Goal: Information Seeking & Learning: Learn about a topic

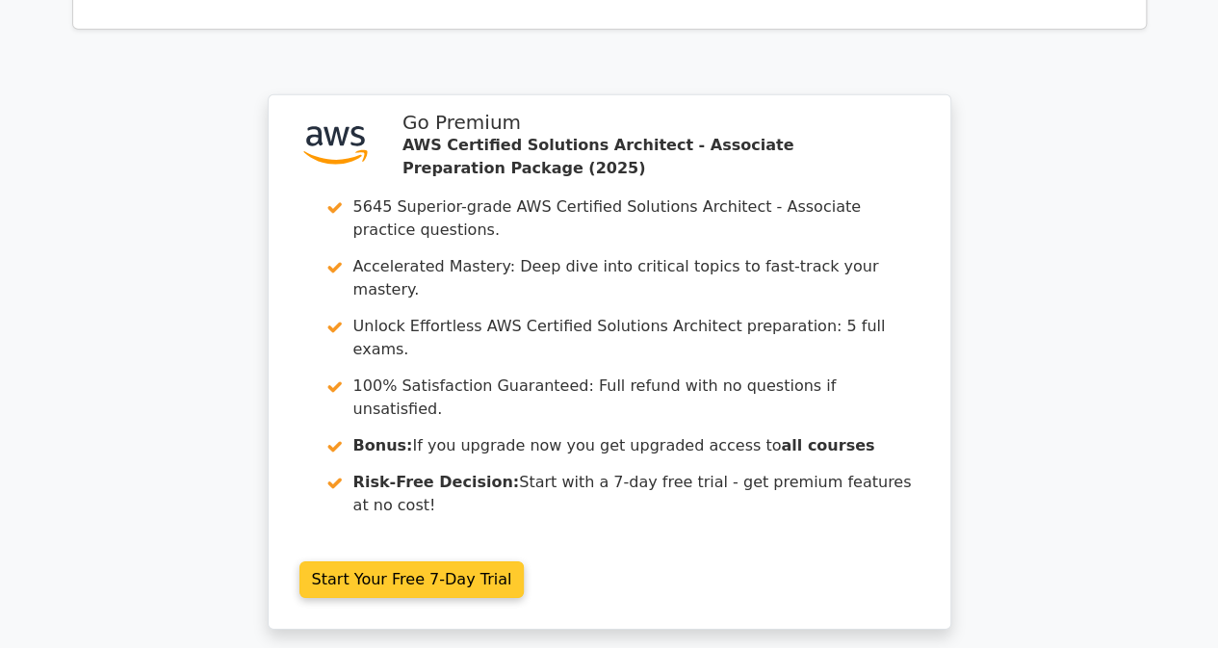
scroll to position [3173, 0]
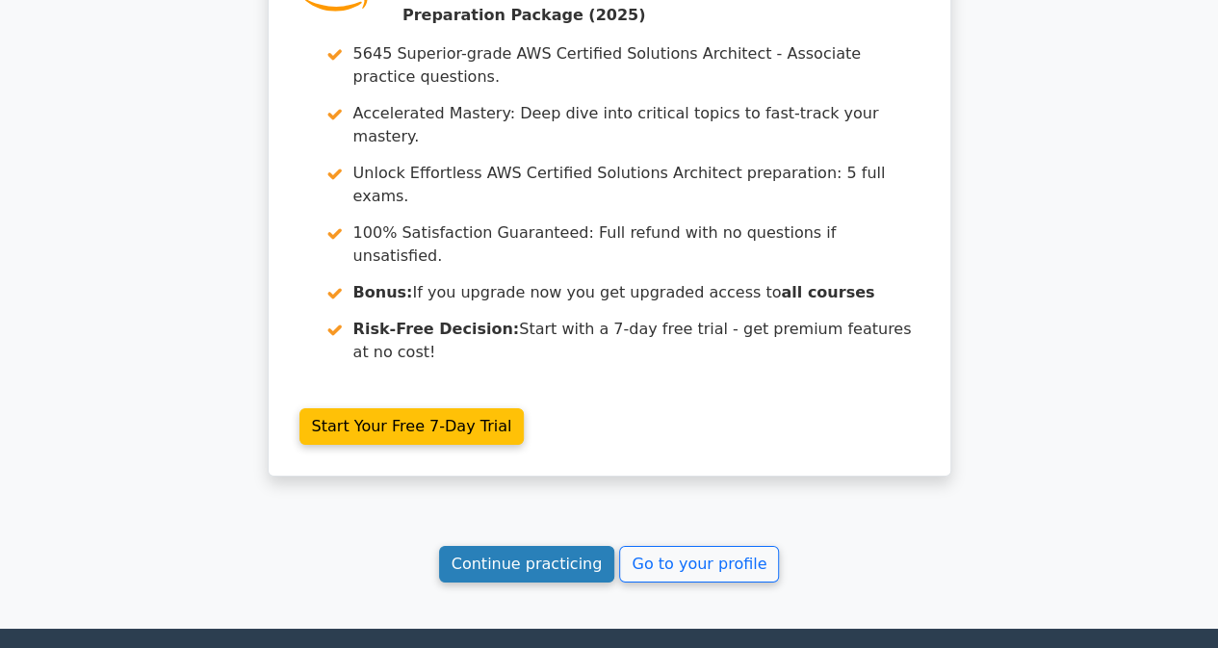
click at [541, 546] on link "Continue practicing" at bounding box center [527, 564] width 176 height 37
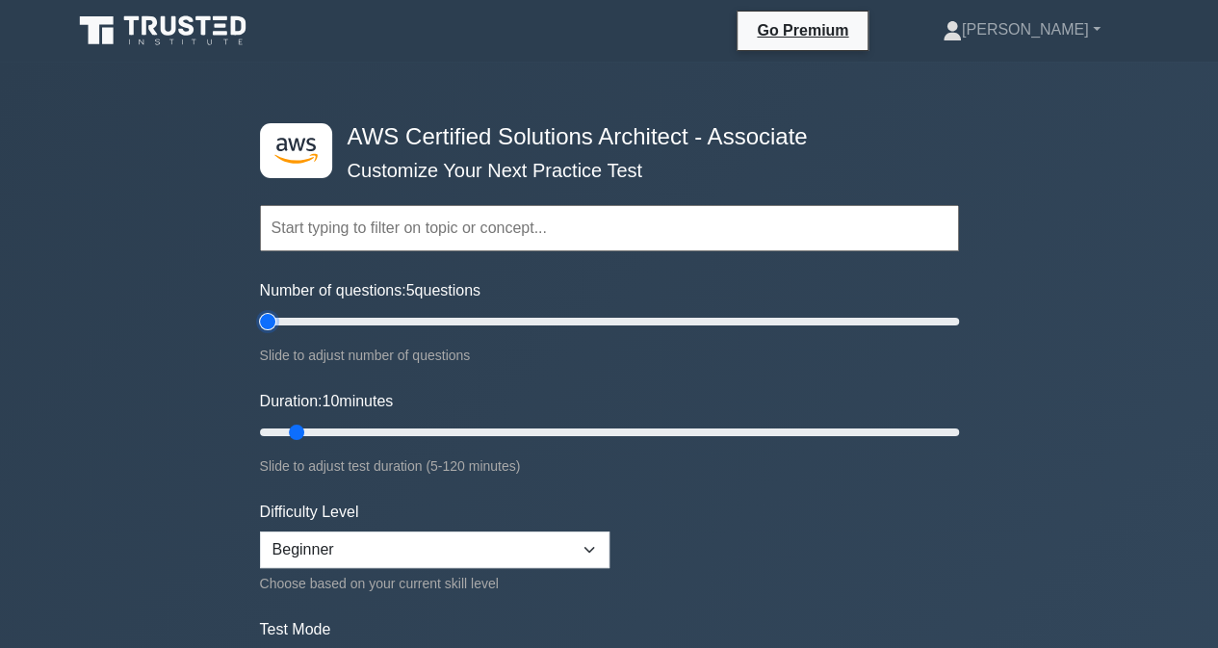
drag, startPoint x: 364, startPoint y: 327, endPoint x: 207, endPoint y: 346, distance: 158.0
type input "5"
click at [260, 333] on input "Number of questions: 5 questions" at bounding box center [609, 321] width 699 height 23
drag, startPoint x: 349, startPoint y: 423, endPoint x: 671, endPoint y: 462, distance: 324.9
click at [671, 444] on input "Duration: 75 minutes" at bounding box center [609, 432] width 699 height 23
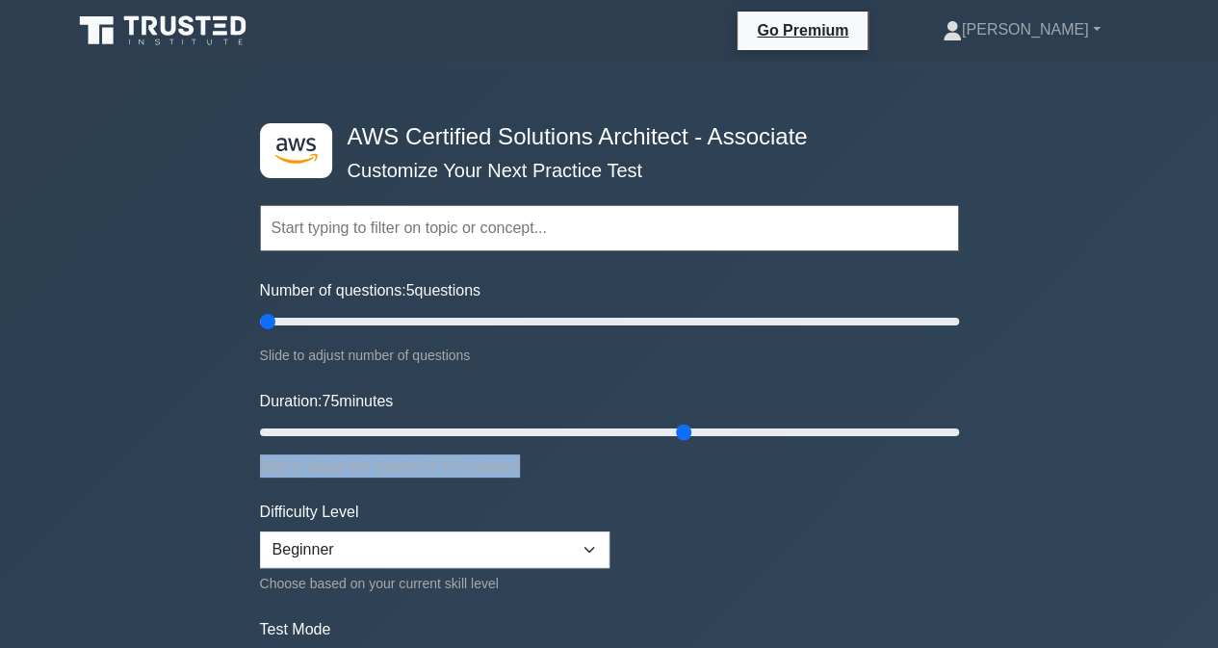
drag, startPoint x: 671, startPoint y: 462, endPoint x: 816, endPoint y: 405, distance: 156.1
click at [816, 405] on div "Duration: 75 minutes Slide to adjust test duration (5-120 minutes)" at bounding box center [609, 434] width 699 height 88
click at [635, 472] on div "Slide to adjust test duration (5-120 minutes)" at bounding box center [609, 465] width 699 height 23
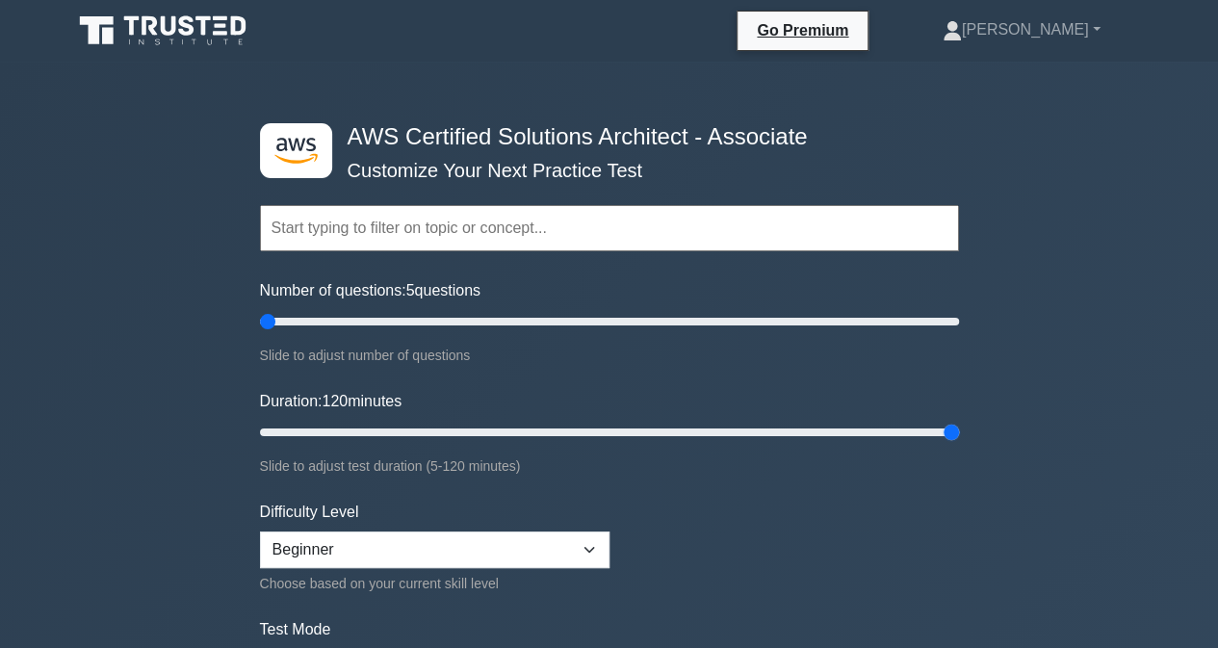
drag, startPoint x: 683, startPoint y: 427, endPoint x: 1053, endPoint y: 434, distance: 370.7
click at [959, 434] on input "Duration: 120 minutes" at bounding box center [609, 432] width 699 height 23
type input "5"
click at [268, 428] on input "Duration: 5 minutes" at bounding box center [609, 432] width 699 height 23
click at [1177, 97] on div ".st0{fill:#252F3E;} .st1{fill-rule:evenodd;clip-rule:evenodd;fill:#FF9900;} AWS…" at bounding box center [609, 656] width 1218 height 1188
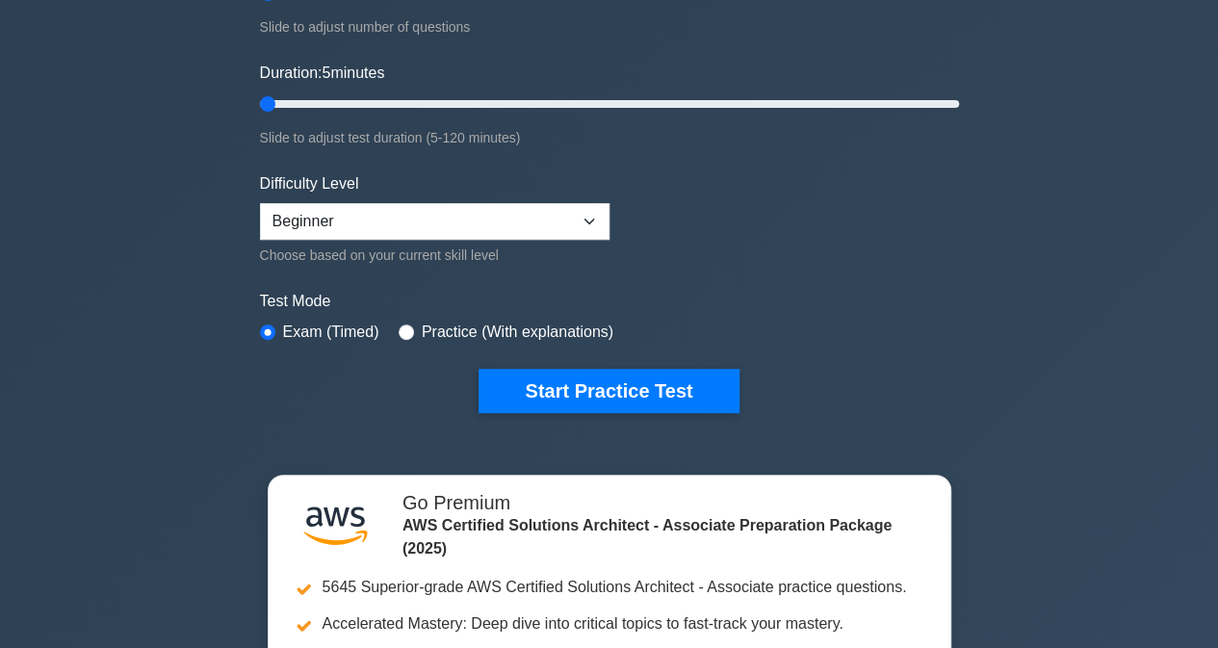
scroll to position [131, 0]
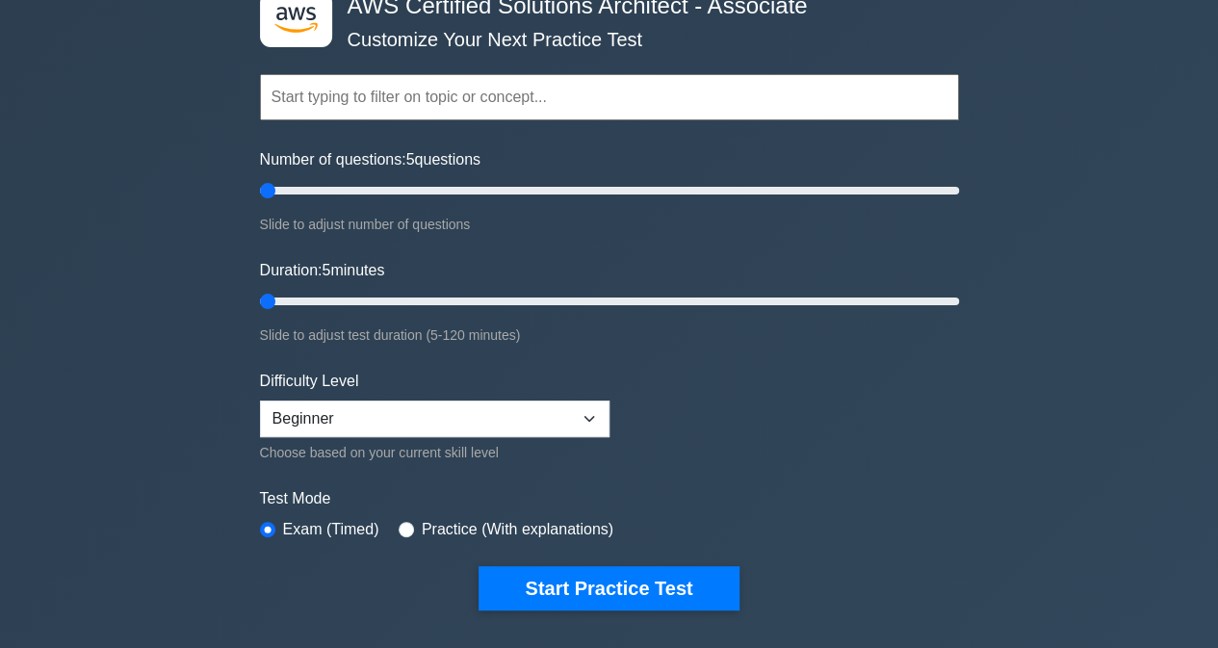
click at [503, 96] on input "text" at bounding box center [609, 97] width 699 height 46
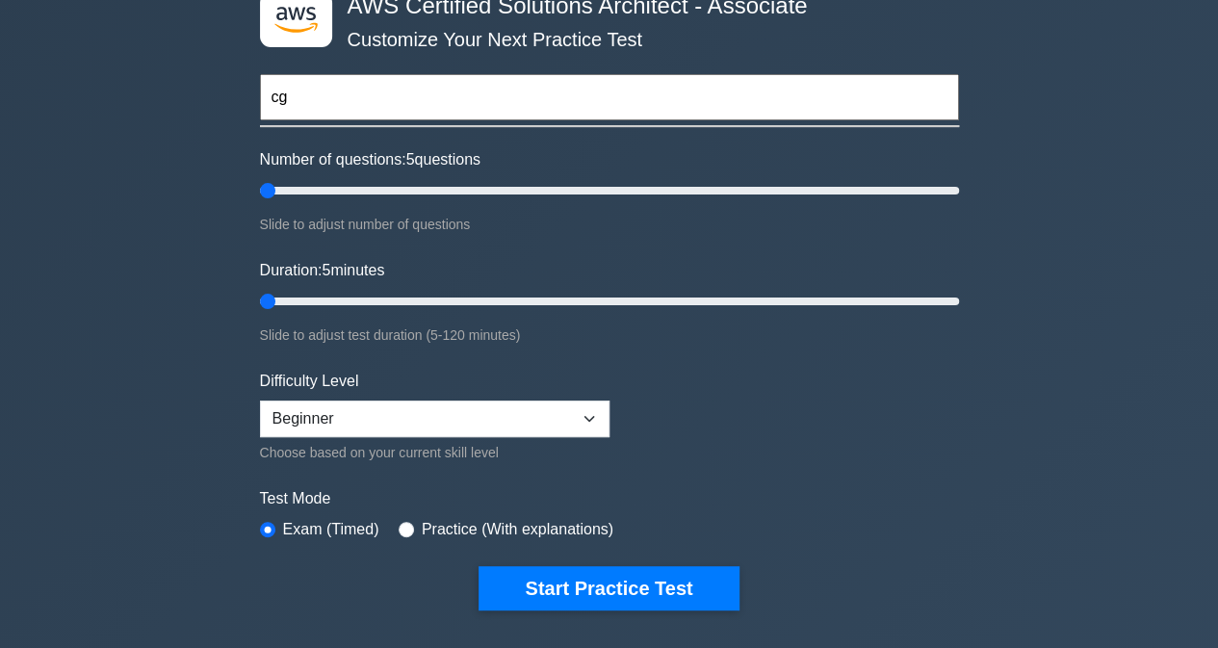
type input "c"
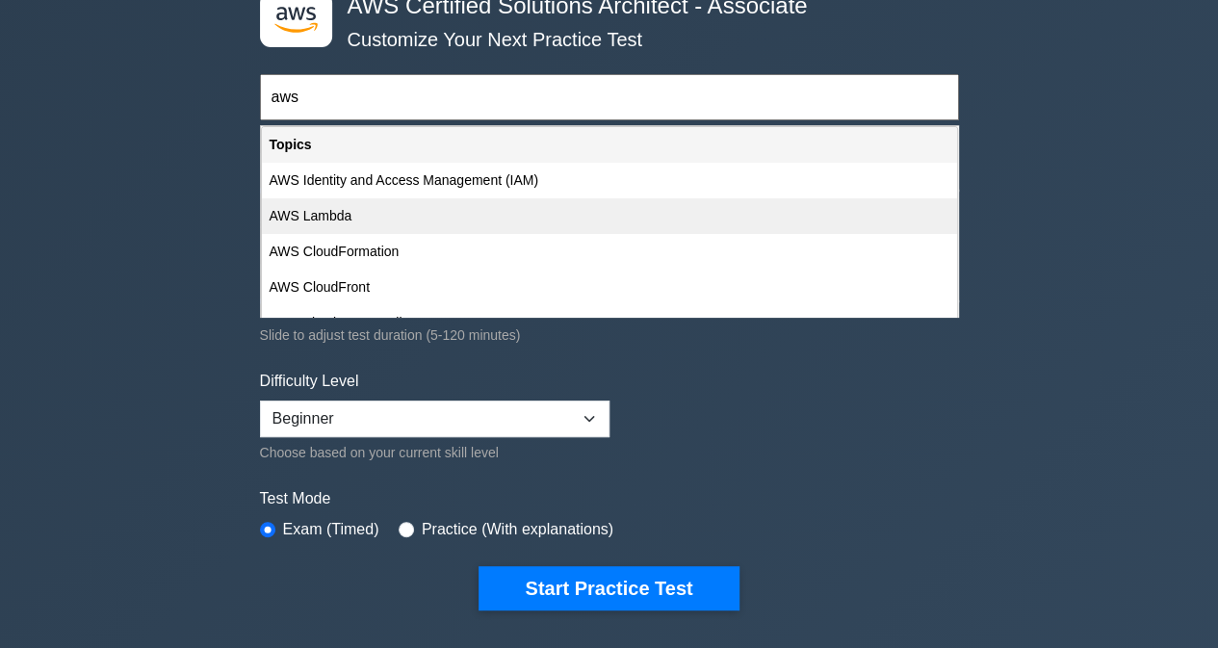
click at [418, 211] on div "AWS Lambda" at bounding box center [609, 216] width 695 height 36
type input "AWS Lambda"
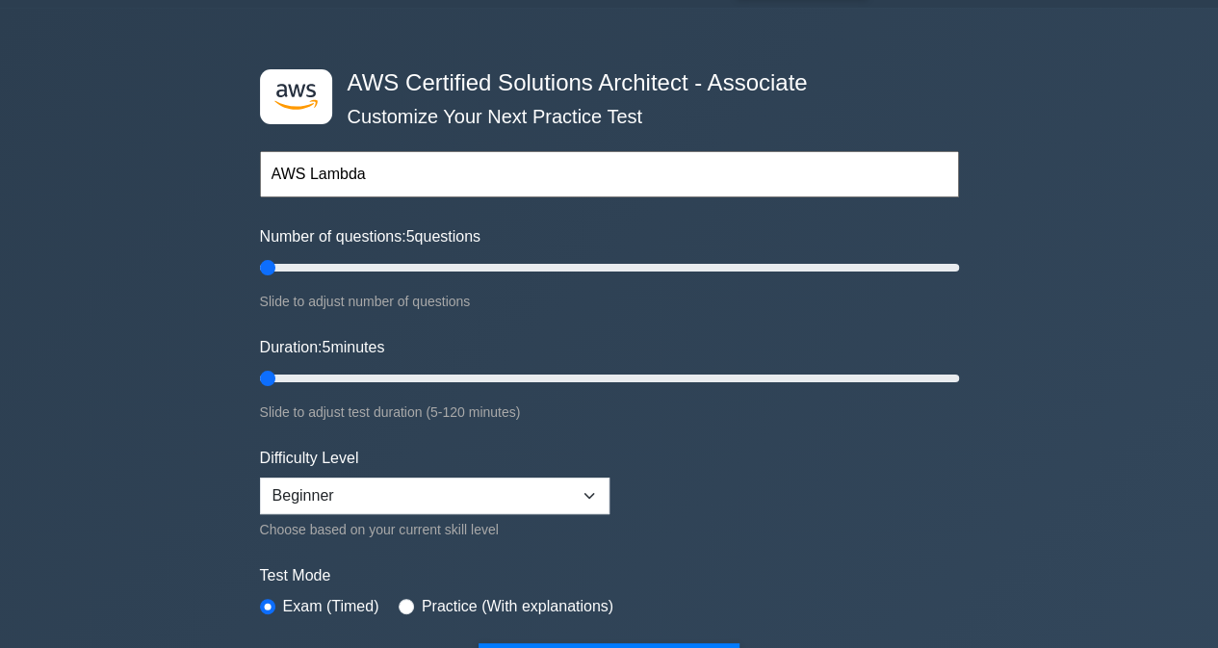
scroll to position [0, 0]
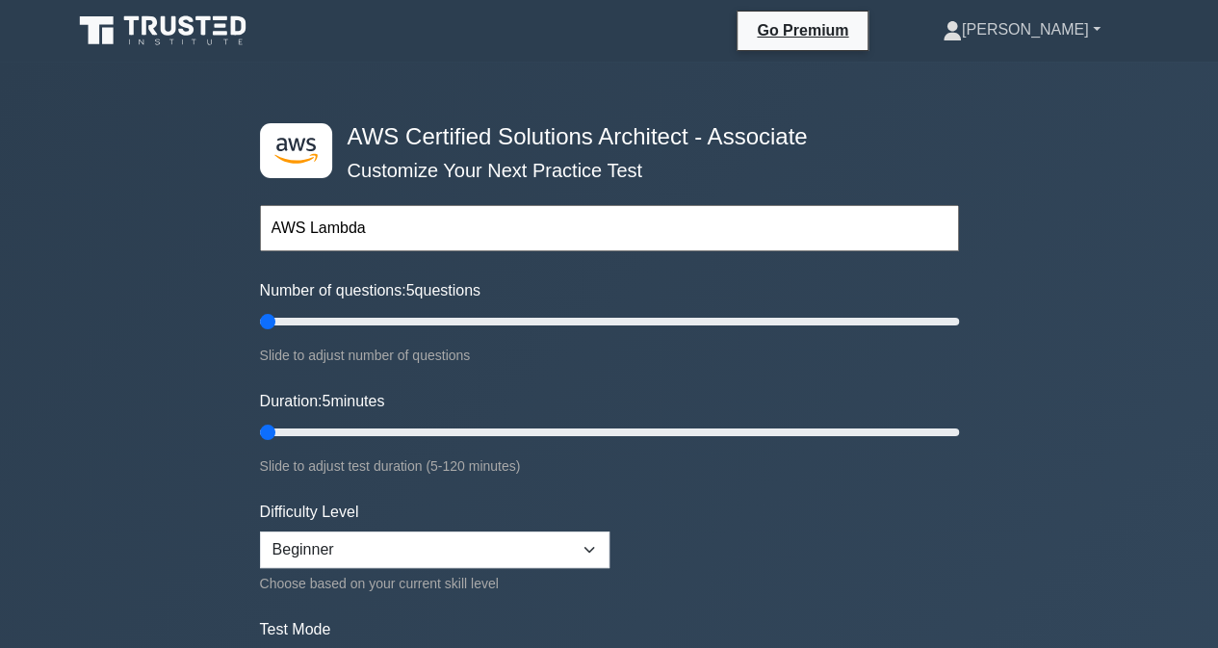
click at [1036, 28] on link "[PERSON_NAME]" at bounding box center [1021, 30] width 250 height 39
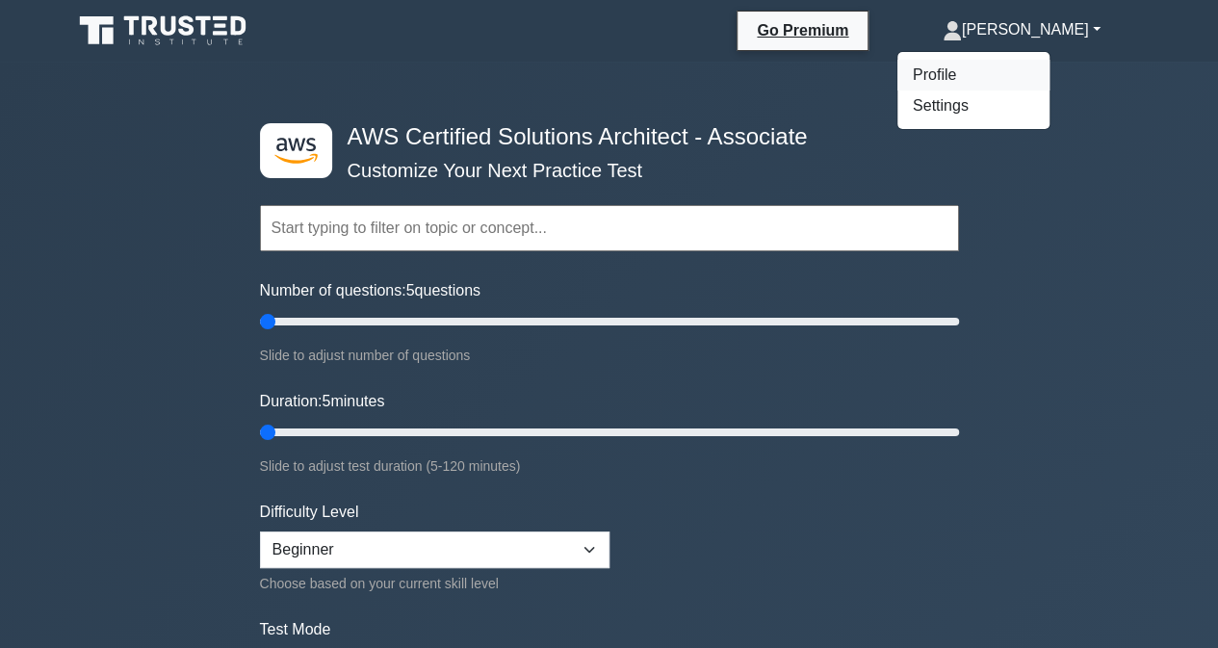
click at [996, 74] on link "Profile" at bounding box center [973, 75] width 152 height 31
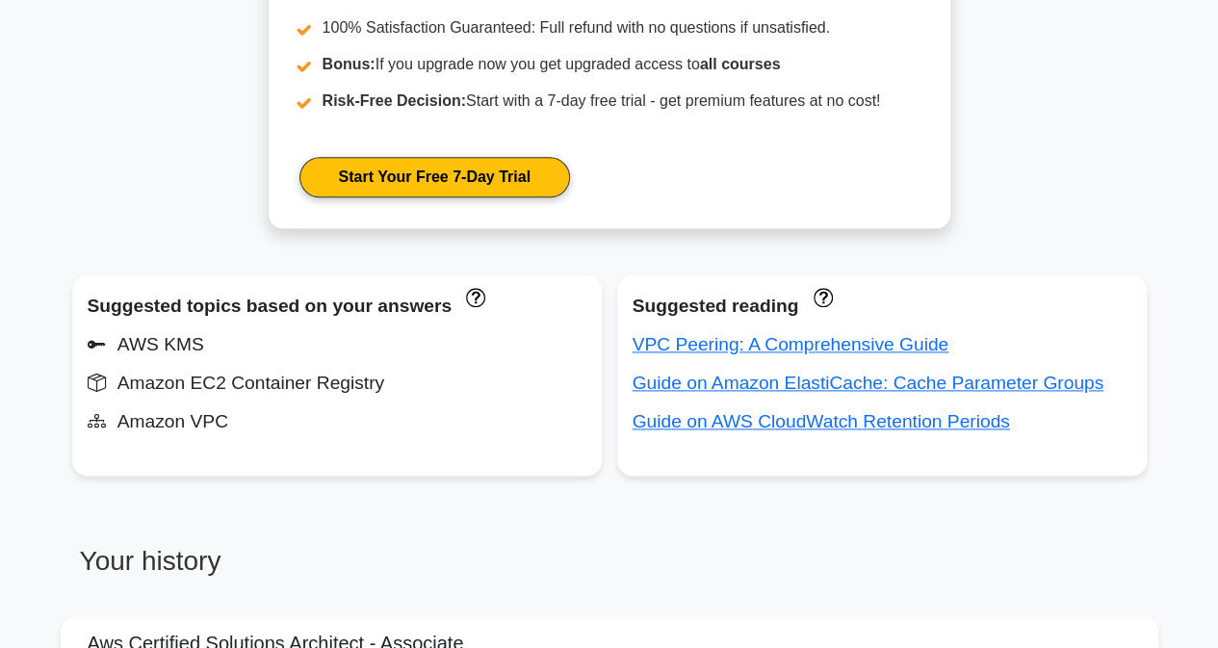
scroll to position [1052, 0]
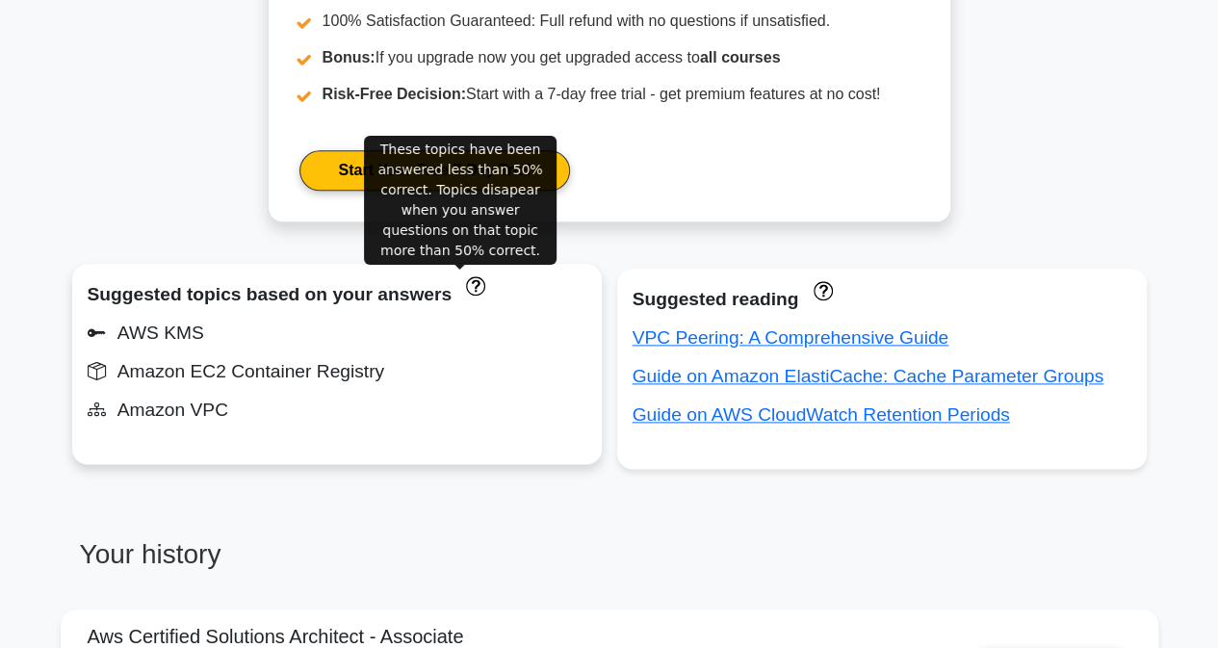
click at [467, 287] on icon "These topics have been answered less than 50% correct. Topics disapear when you…" at bounding box center [476, 286] width 18 height 18
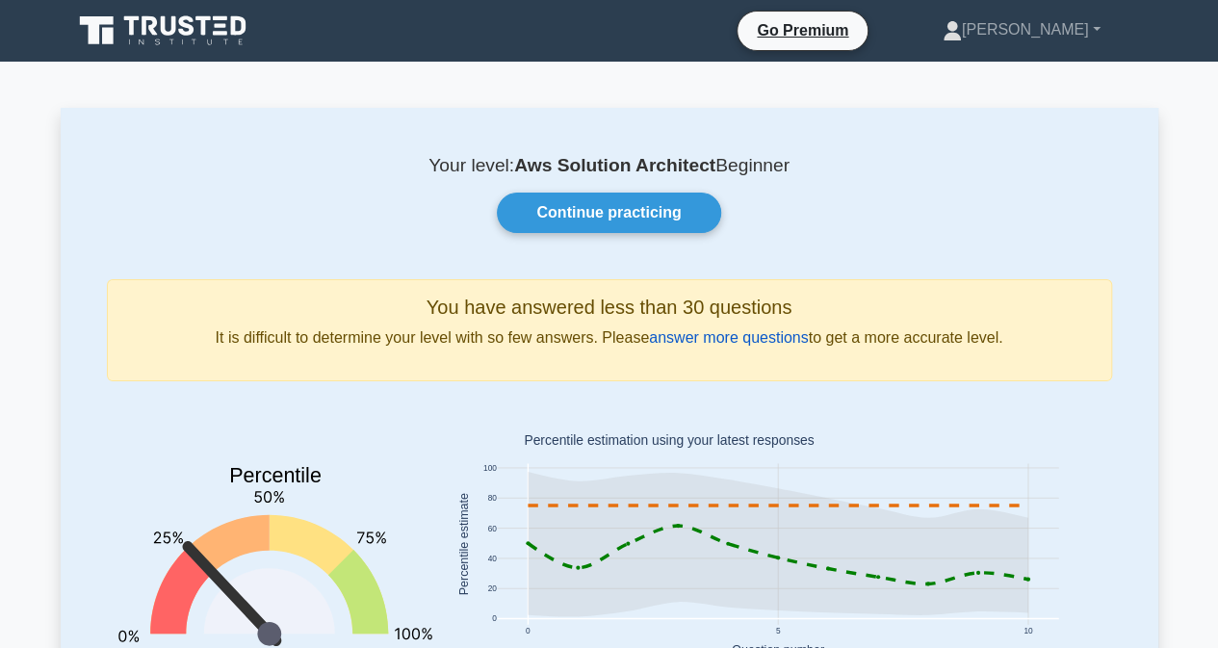
click at [734, 344] on link "answer more questions" at bounding box center [728, 337] width 159 height 16
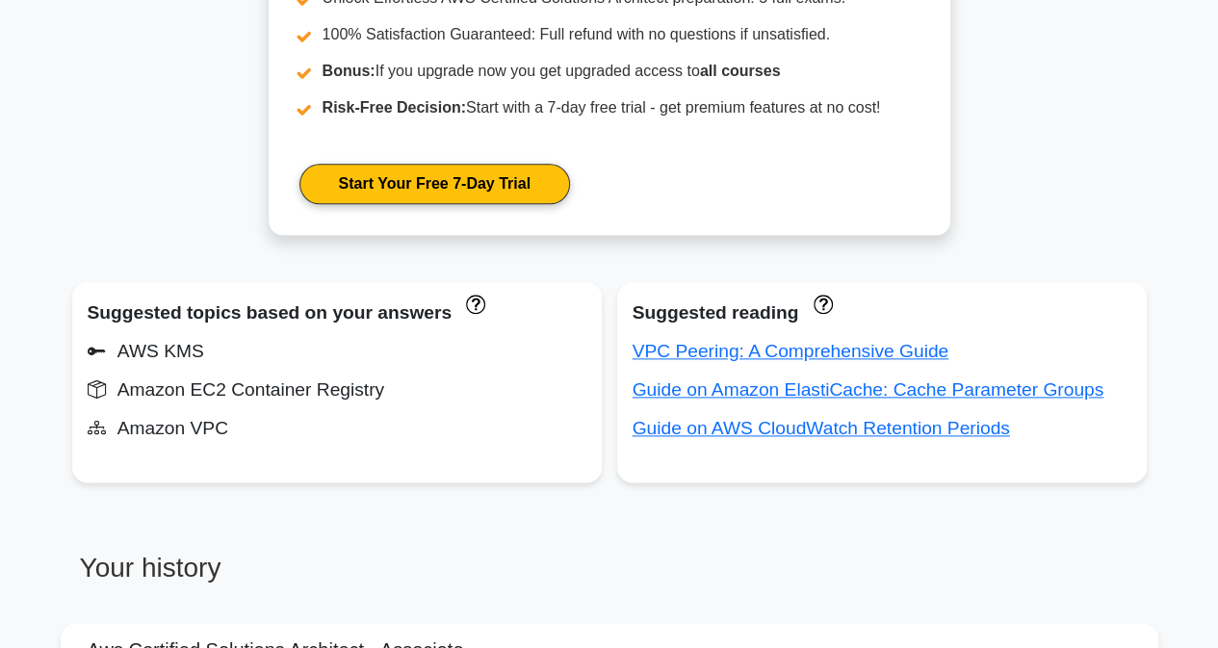
scroll to position [1052, 0]
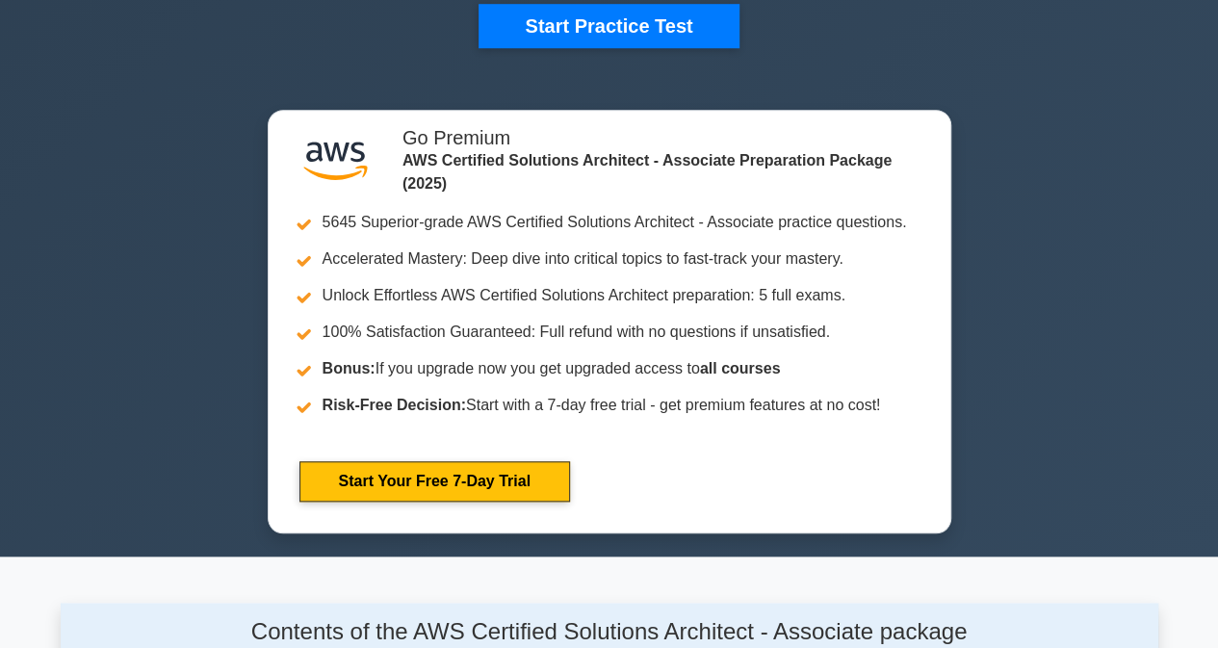
scroll to position [732, 0]
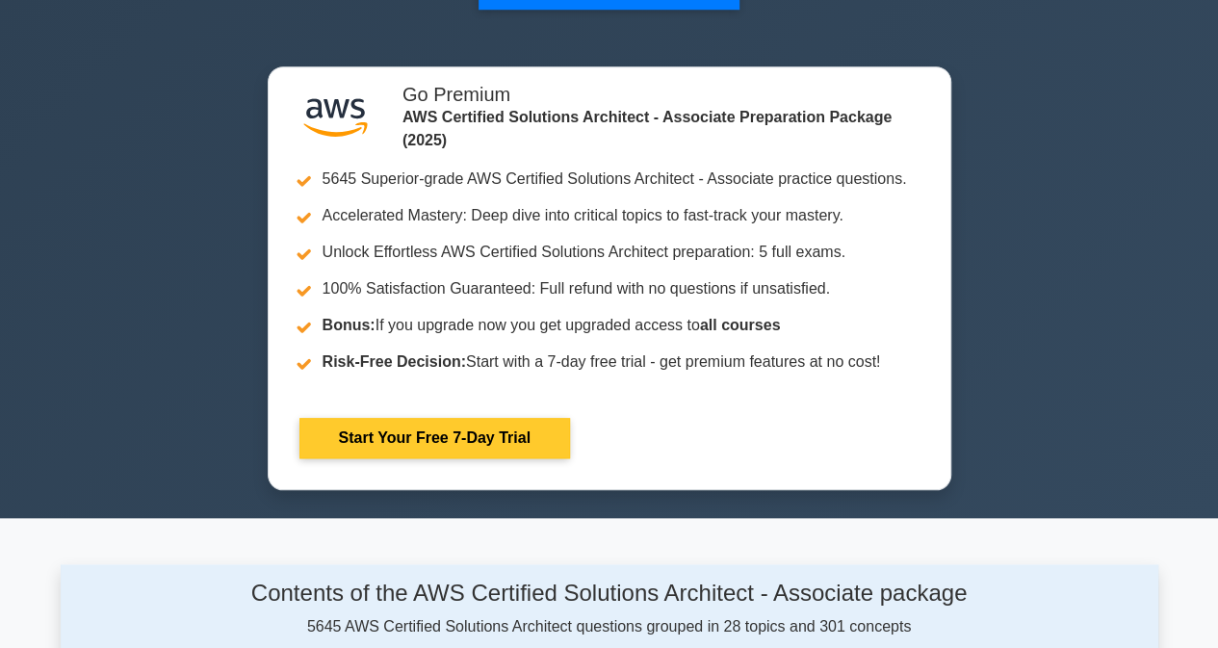
click at [545, 425] on link "Start Your Free 7-Day Trial" at bounding box center [434, 438] width 271 height 40
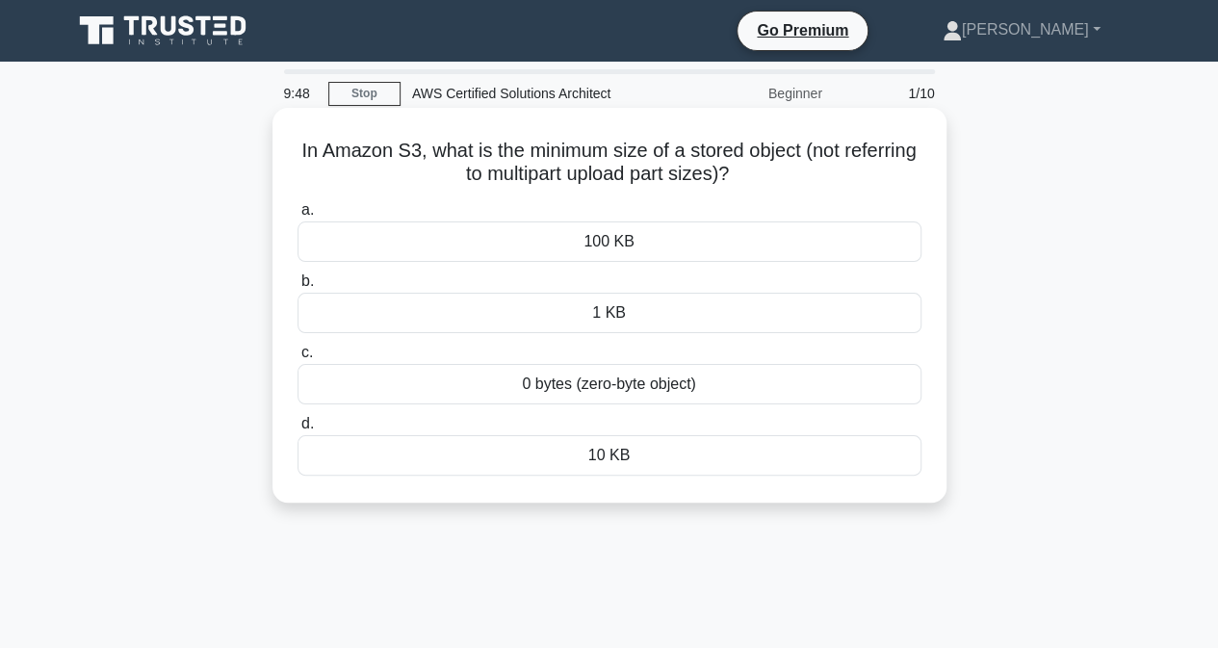
click at [644, 441] on div "10 KB" at bounding box center [609, 455] width 624 height 40
click at [297, 430] on input "d. 10 KB" at bounding box center [297, 424] width 0 height 13
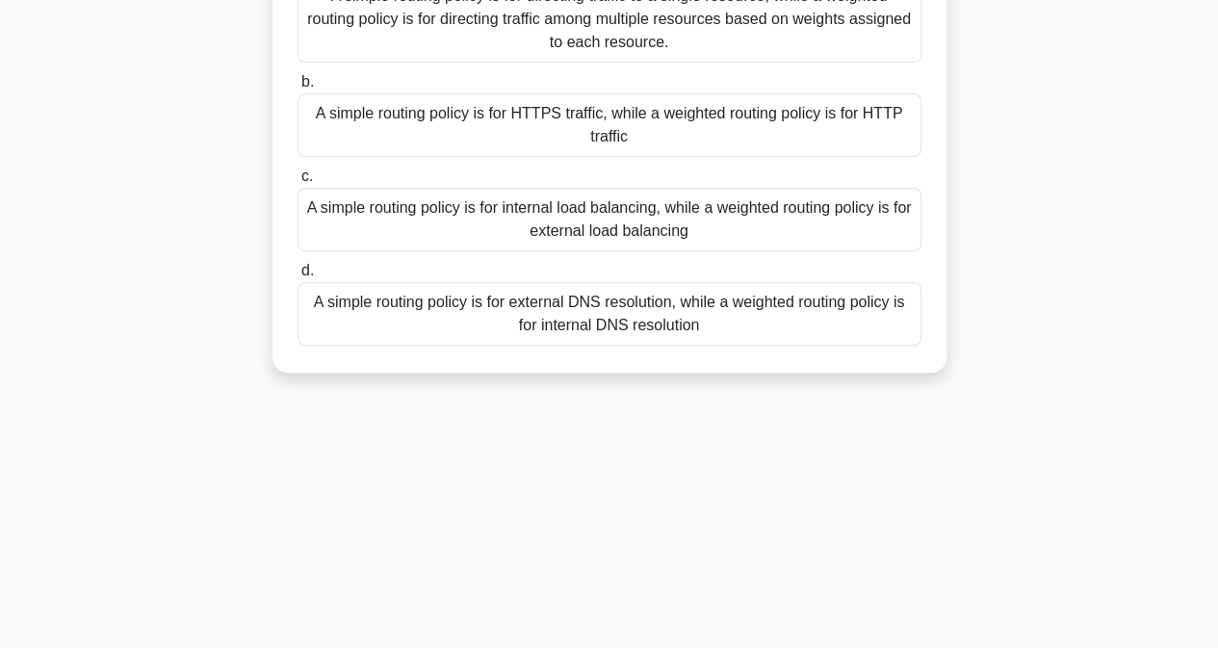
scroll to position [270, 0]
